Goal: Information Seeking & Learning: Find specific fact

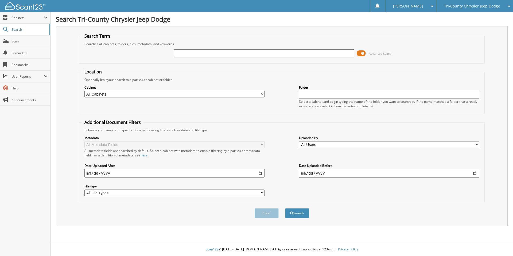
click at [183, 55] on input "text" at bounding box center [264, 53] width 180 height 8
type input "[PERSON_NAME]"
click at [285, 208] on button "Search" at bounding box center [297, 213] width 24 height 10
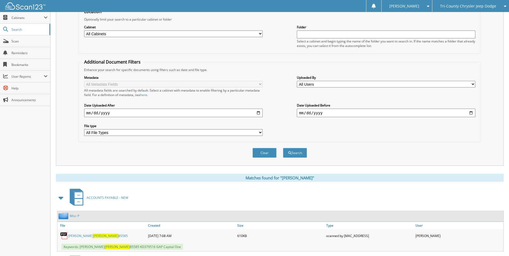
scroll to position [196, 0]
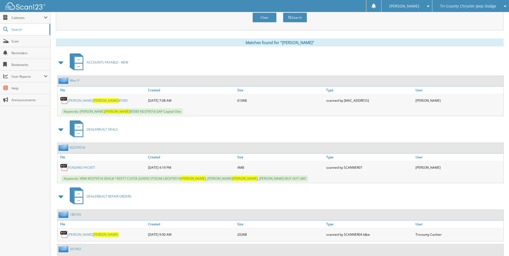
click at [93, 100] on span "[PERSON_NAME]" at bounding box center [105, 100] width 25 height 5
